Goal: Find specific page/section: Find specific page/section

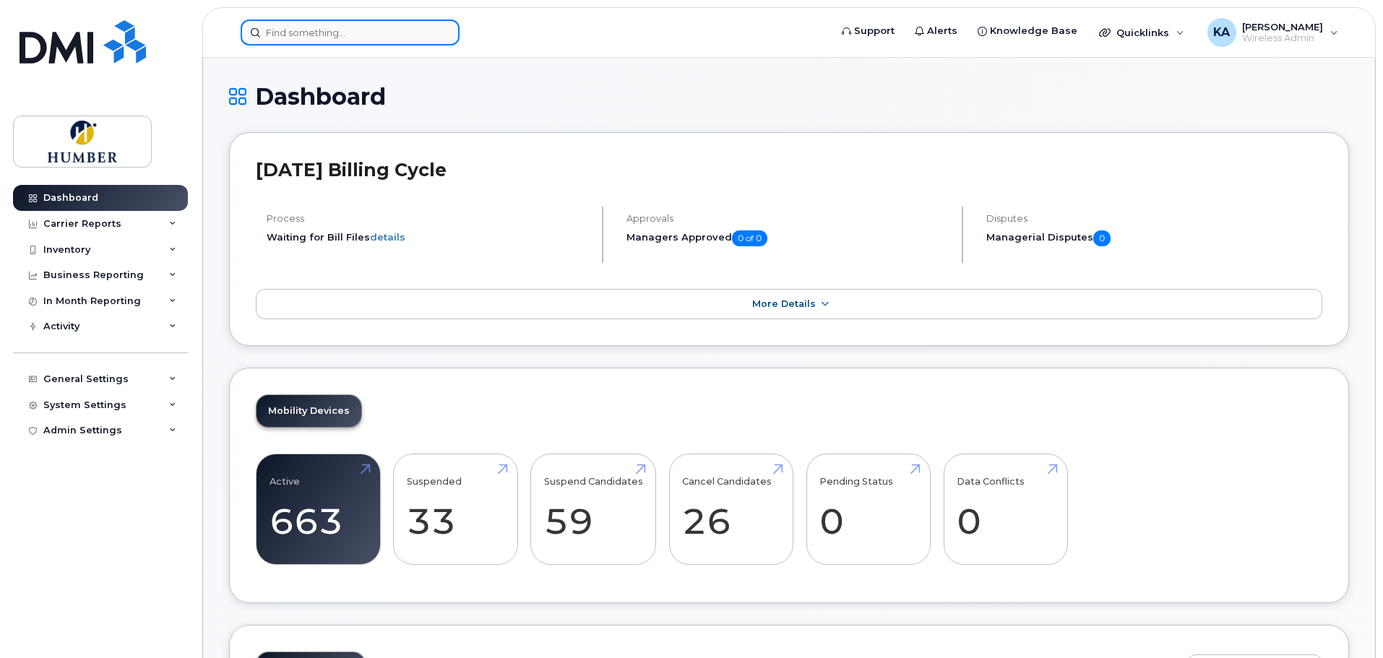
click at [377, 30] on input at bounding box center [350, 33] width 219 height 26
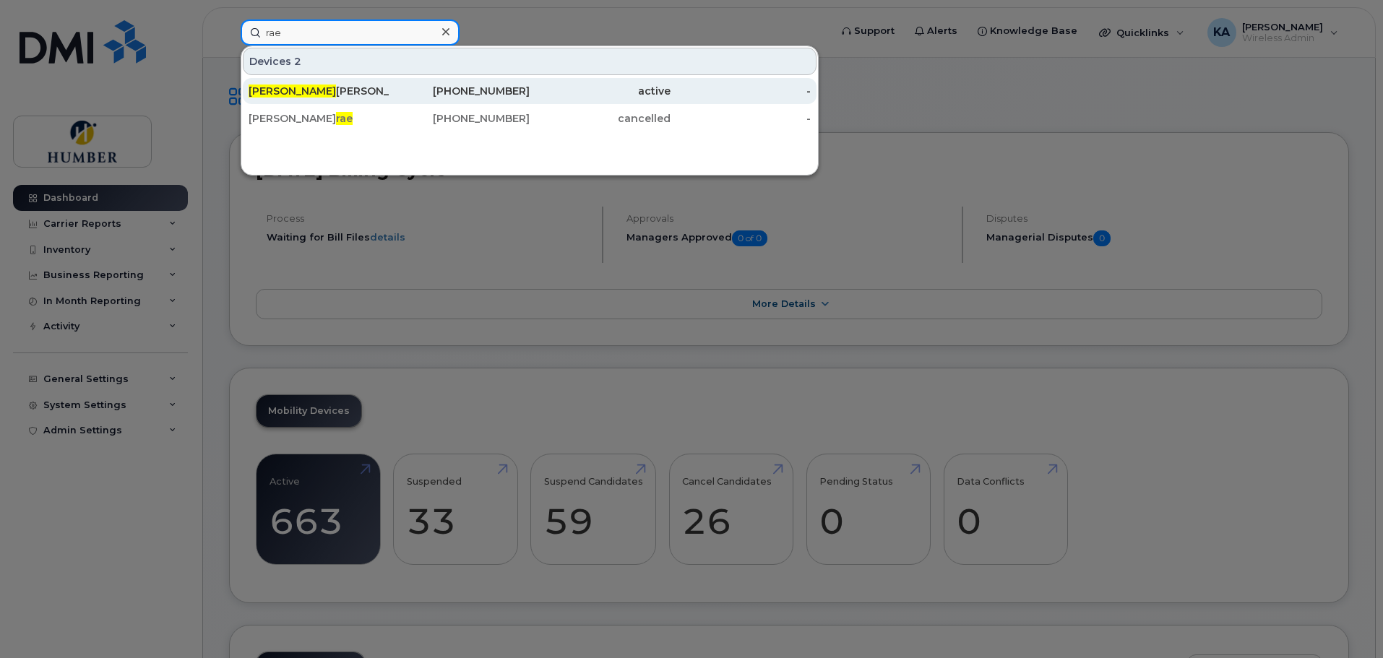
type input "rae"
click at [389, 87] on link "[PERSON_NAME] [PERSON_NAME] [PHONE_NUMBER] active -" at bounding box center [530, 91] width 574 height 26
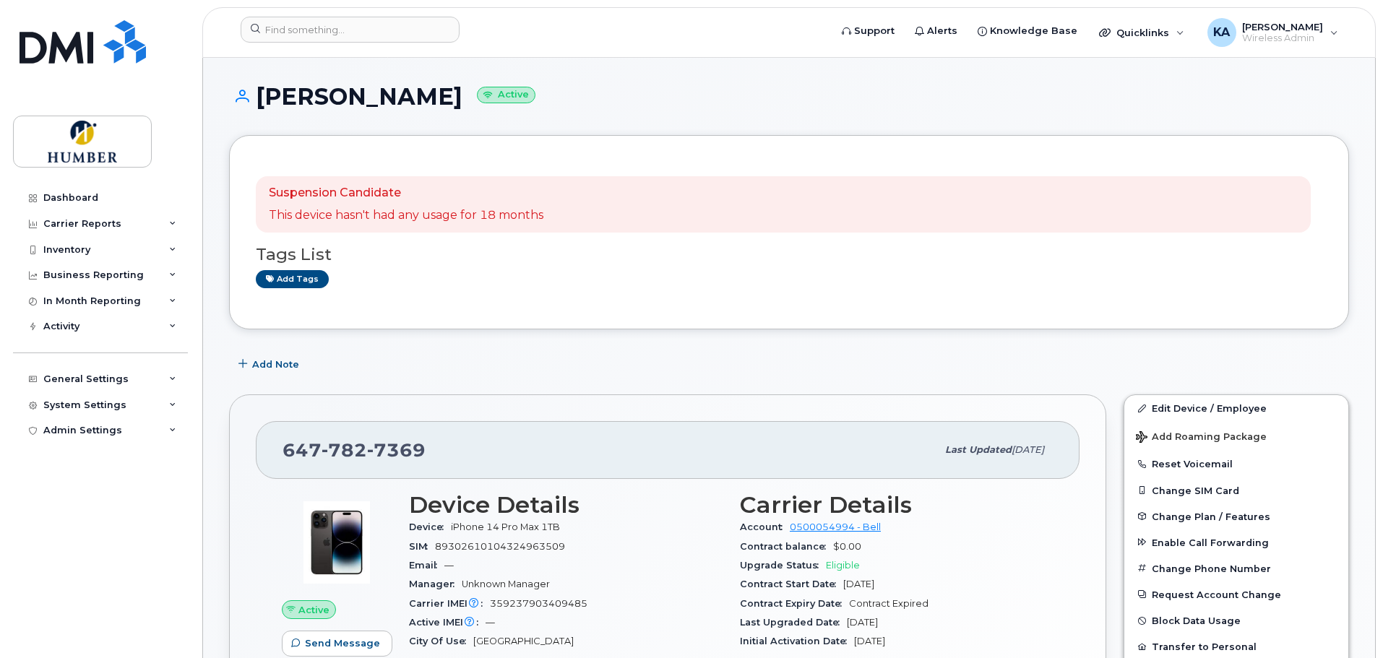
scroll to position [96, 0]
